Goal: Find specific page/section: Find specific page/section

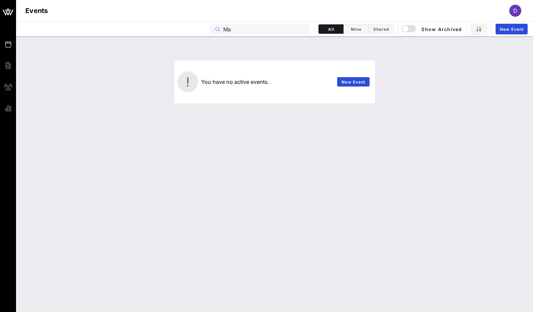
type input "M"
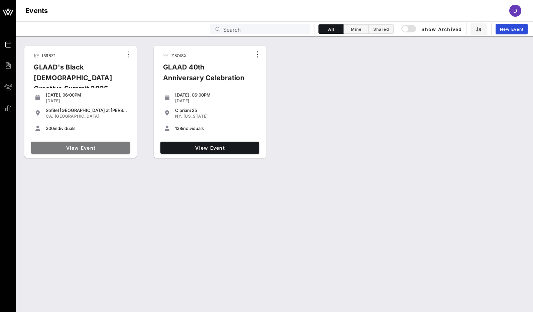
click at [60, 150] on link "View Event" at bounding box center [80, 148] width 99 height 12
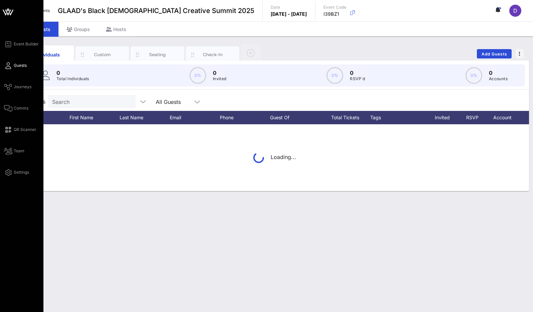
click at [14, 66] on span "Guests" at bounding box center [20, 66] width 13 height 6
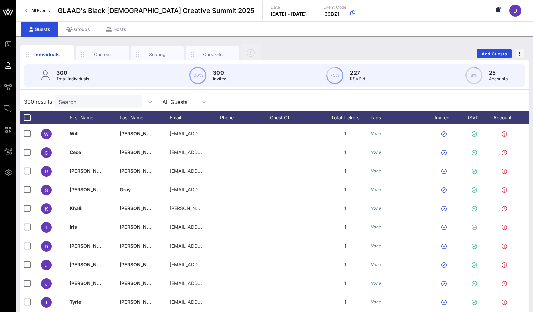
click at [69, 103] on input "Search" at bounding box center [98, 101] width 78 height 9
paste input "Malukanoa"
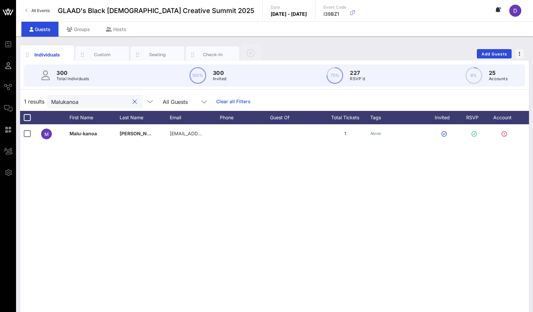
type input "Malukanoa"
